Goal: Use online tool/utility

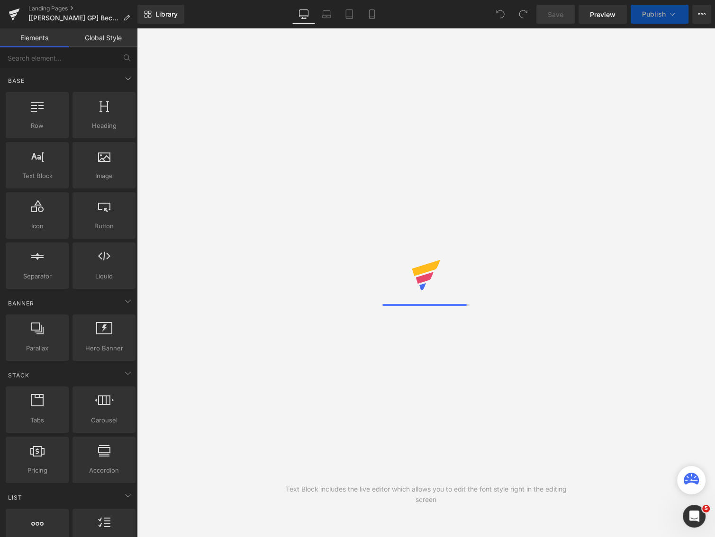
click at [592, 15] on span "Preview" at bounding box center [603, 14] width 26 height 10
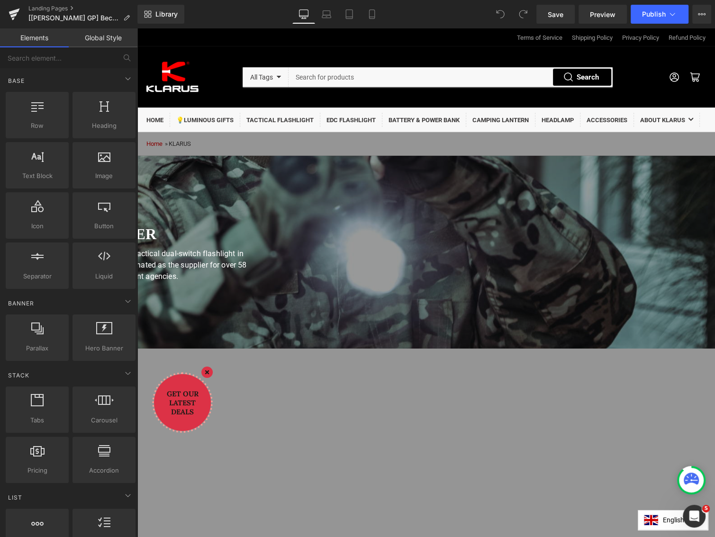
click at [416, 266] on div "Become a dealer Heading [PERSON_NAME], the inventor of the tactical dual-switch…" at bounding box center [132, 252] width 568 height 70
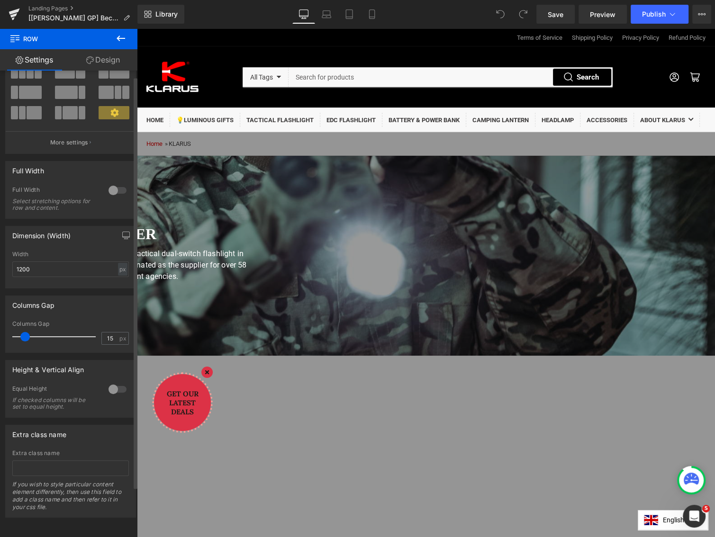
scroll to position [63, 0]
drag, startPoint x: 105, startPoint y: 55, endPoint x: 90, endPoint y: 243, distance: 188.2
click at [105, 55] on link "Design" at bounding box center [103, 59] width 69 height 21
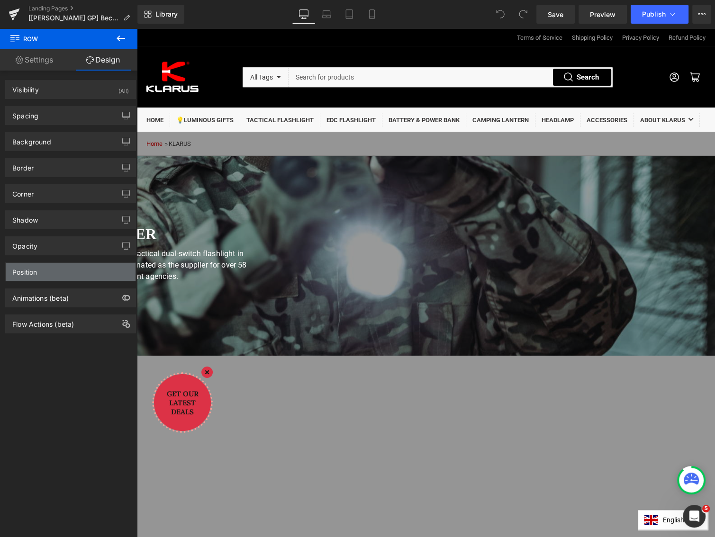
click at [48, 270] on div "Position" at bounding box center [71, 272] width 130 height 18
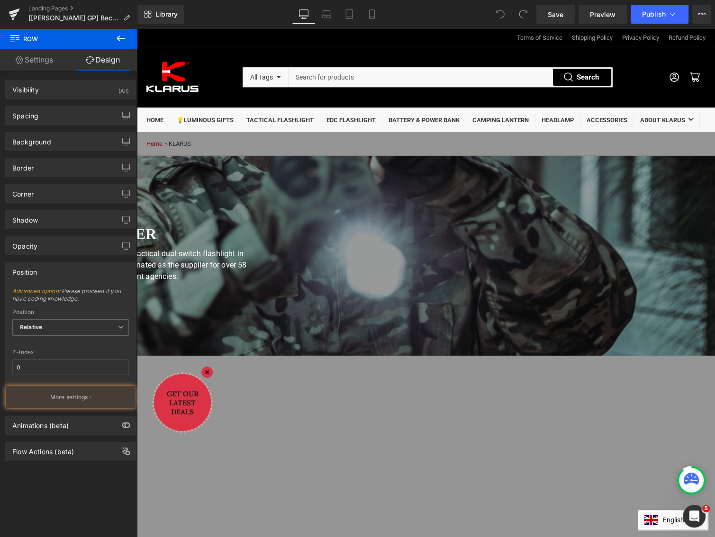
type input "1"
type input "0"
type input "400"
click at [59, 397] on p "More settings" at bounding box center [69, 397] width 38 height 9
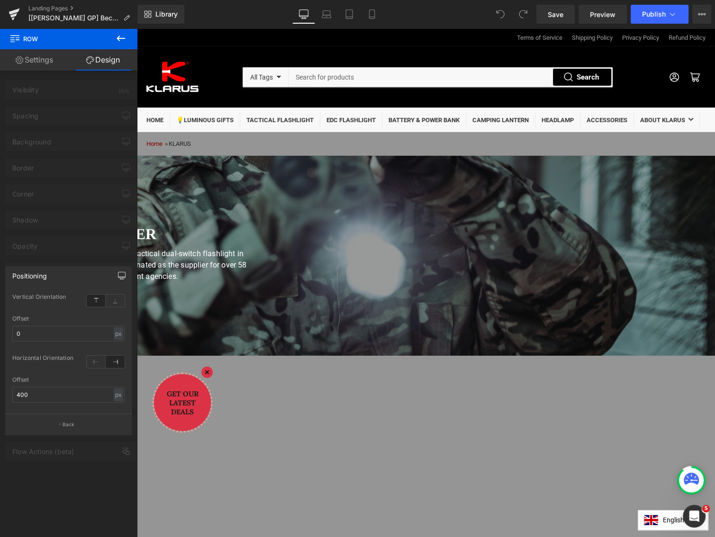
click at [125, 272] on icon "button" at bounding box center [121, 275] width 7 height 6
click at [49, 294] on button "Laptop" at bounding box center [52, 296] width 29 height 16
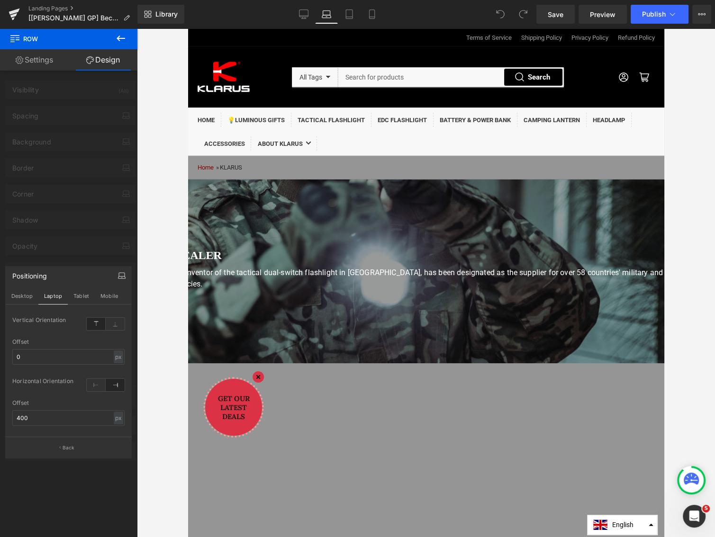
scroll to position [44, 0]
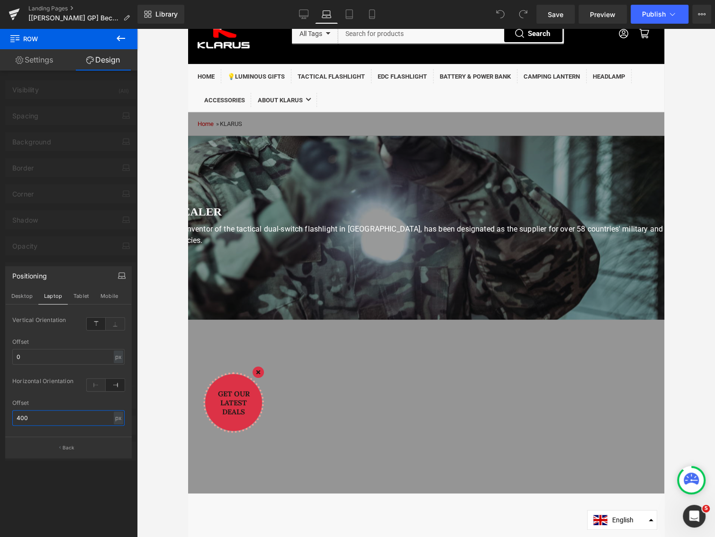
click at [42, 413] on input "400" at bounding box center [68, 418] width 112 height 16
type input "0"
click at [60, 420] on input "0" at bounding box center [68, 418] width 112 height 16
type input "200"
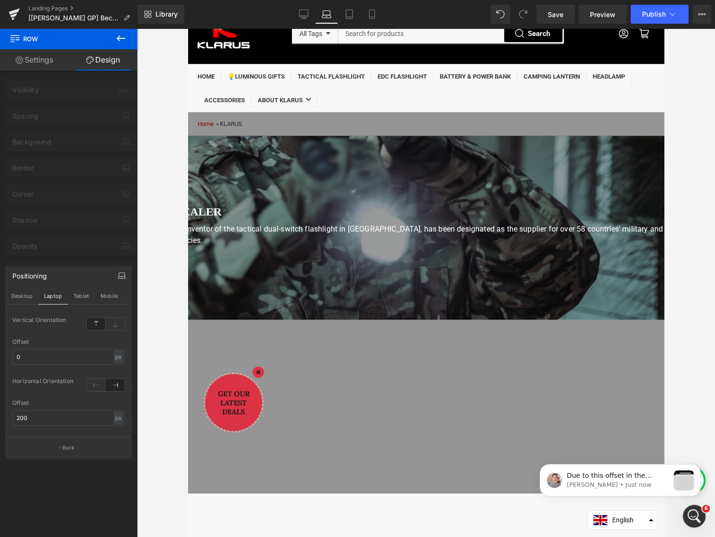
scroll to position [0, 0]
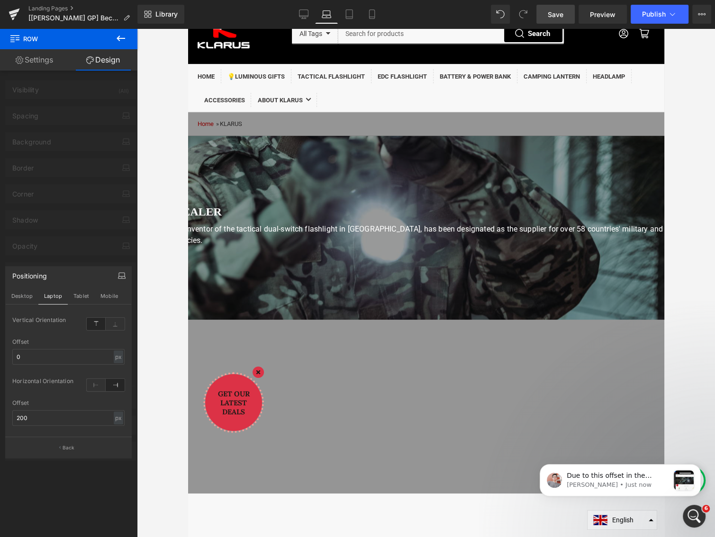
click at [553, 15] on span "Save" at bounding box center [556, 14] width 16 height 10
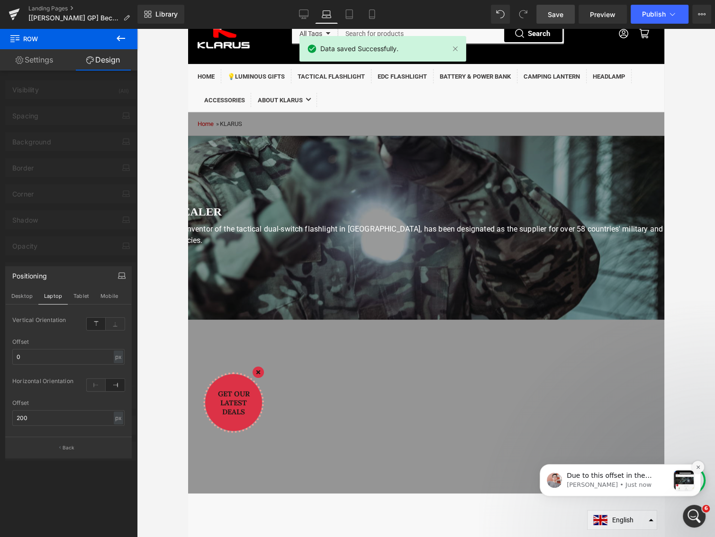
click at [700, 466] on icon "Dismiss notification" at bounding box center [697, 467] width 5 height 5
